Goal: Check status: Check status

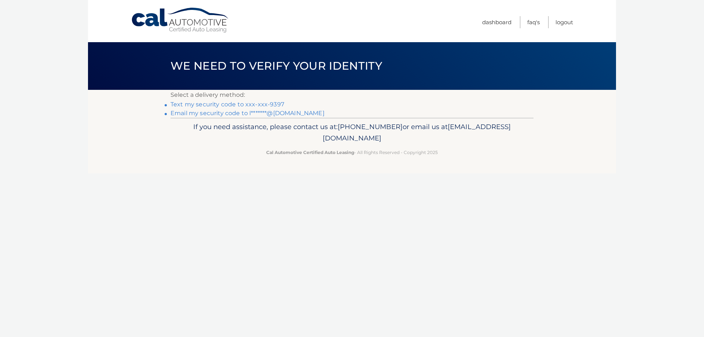
click at [231, 105] on link "Text my security code to xxx-xxx-9397" at bounding box center [228, 104] width 114 height 7
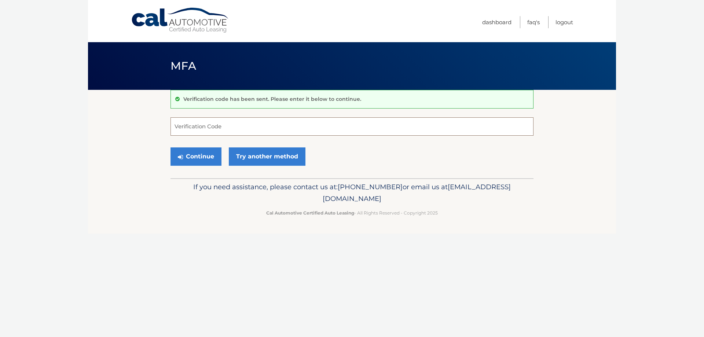
click at [292, 127] on input "Verification Code" at bounding box center [352, 126] width 363 height 18
click at [254, 124] on input "Verification Code" at bounding box center [352, 126] width 363 height 18
type input "561192"
click at [202, 155] on button "Continue" at bounding box center [196, 156] width 51 height 18
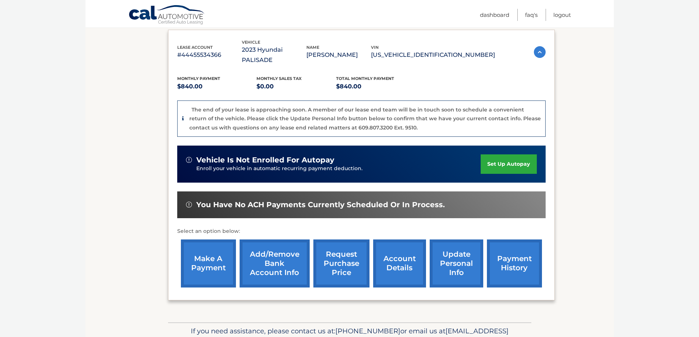
scroll to position [153, 0]
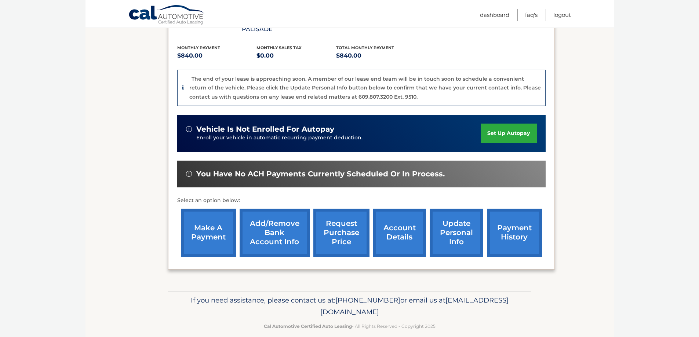
click at [399, 226] on link "account details" at bounding box center [399, 233] width 53 height 48
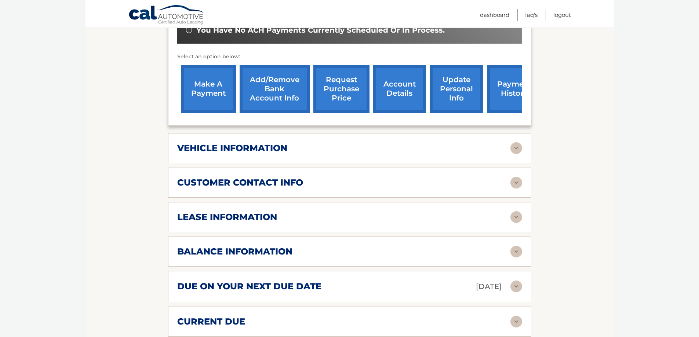
scroll to position [275, 0]
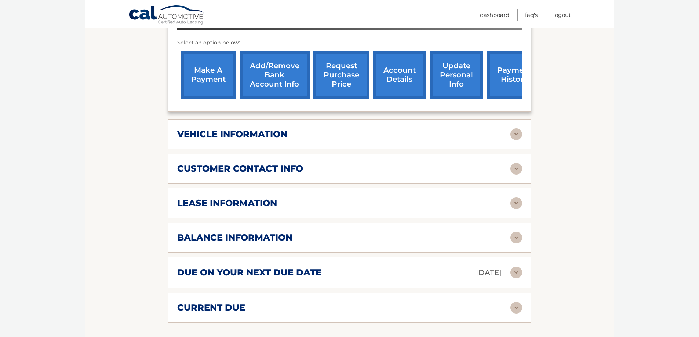
click at [506, 198] on div "lease information" at bounding box center [343, 203] width 333 height 11
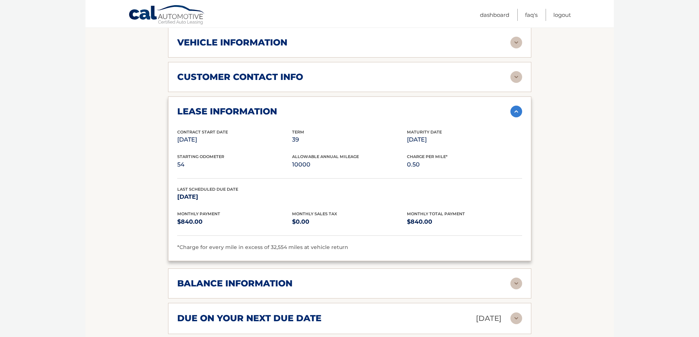
scroll to position [397, 0]
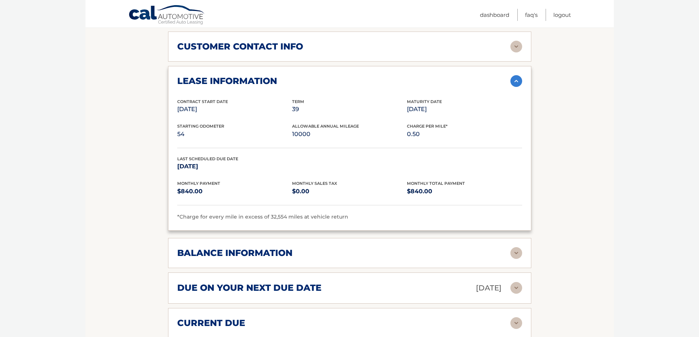
click at [499, 248] on div "balance information" at bounding box center [343, 253] width 333 height 11
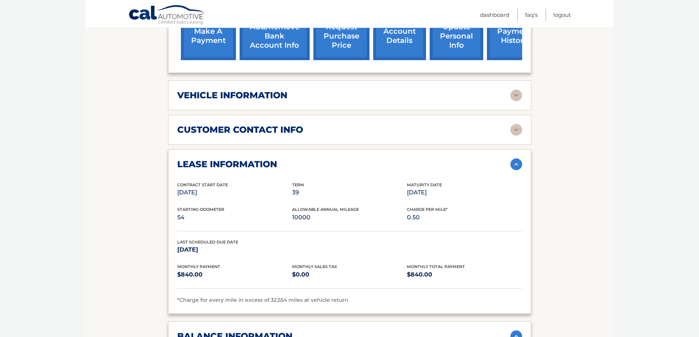
scroll to position [305, 0]
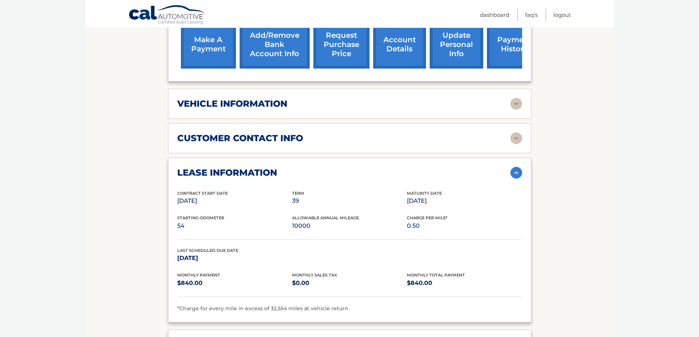
click at [518, 98] on img at bounding box center [516, 104] width 12 height 12
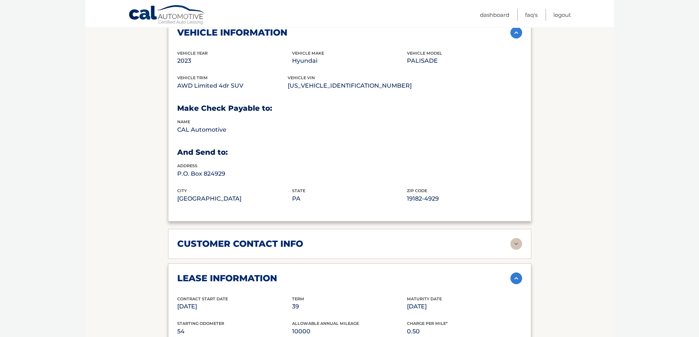
scroll to position [397, 0]
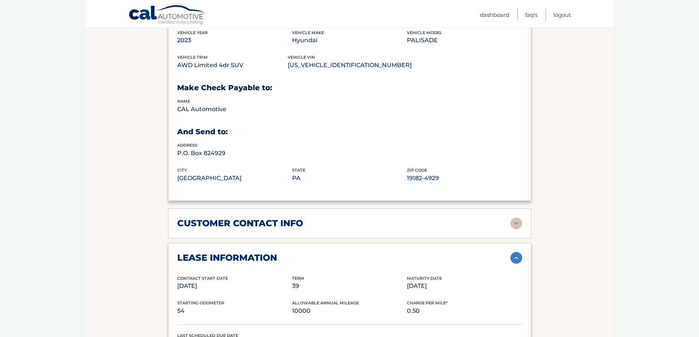
click at [513, 208] on div "customer contact info full name [PERSON_NAME] street address [STREET_ADDRESS][P…" at bounding box center [349, 223] width 363 height 30
click at [506, 218] on div "customer contact info" at bounding box center [343, 223] width 333 height 11
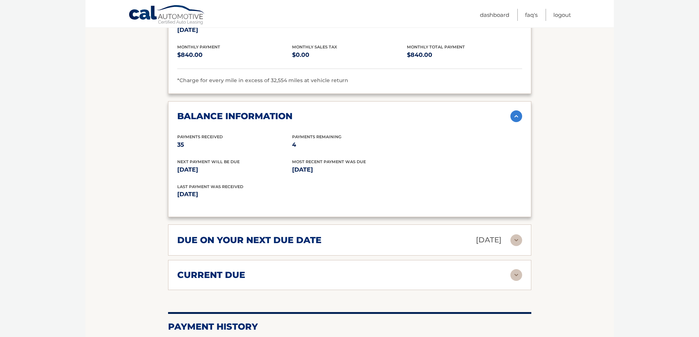
scroll to position [856, 0]
click at [516, 234] on img at bounding box center [516, 240] width 12 height 12
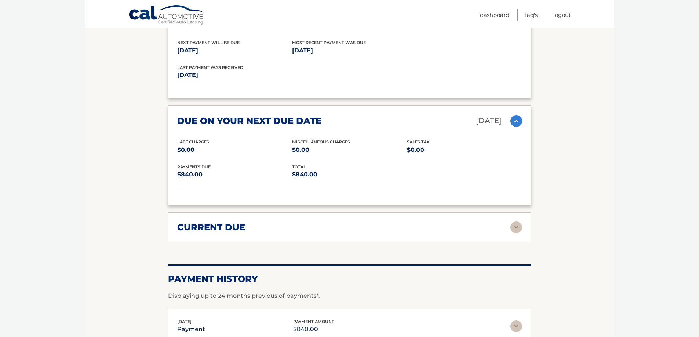
scroll to position [978, 0]
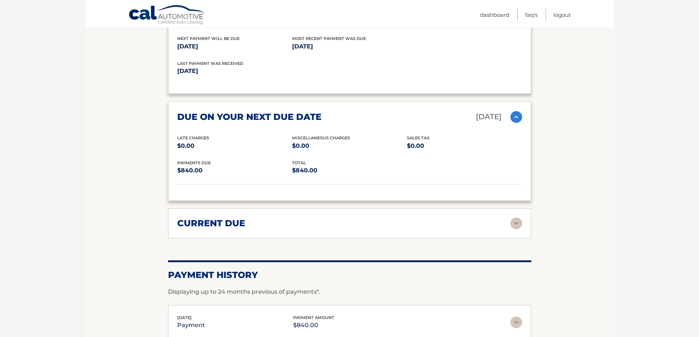
click at [518, 217] on img at bounding box center [516, 223] width 12 height 12
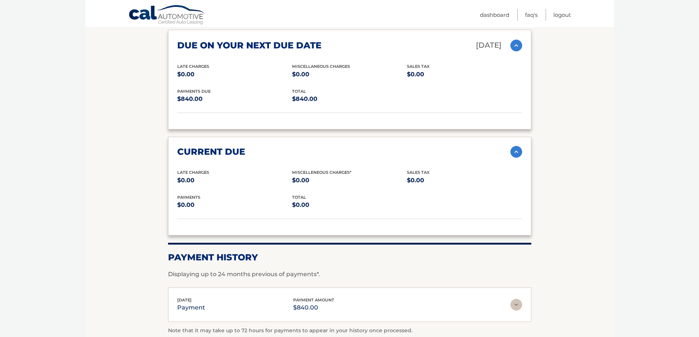
scroll to position [1070, 0]
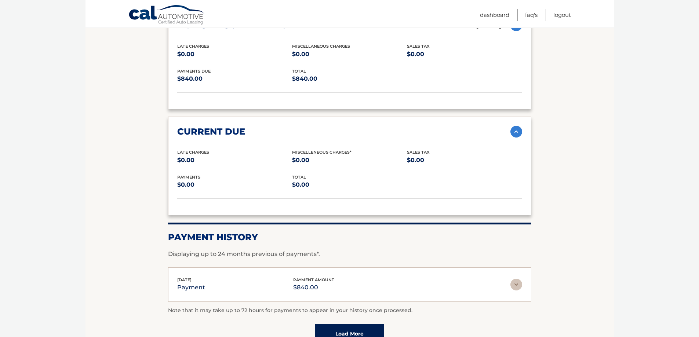
click at [517, 279] on img at bounding box center [516, 285] width 12 height 12
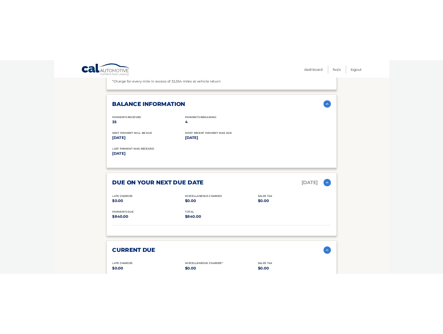
scroll to position [886, 0]
